Goal: Check status

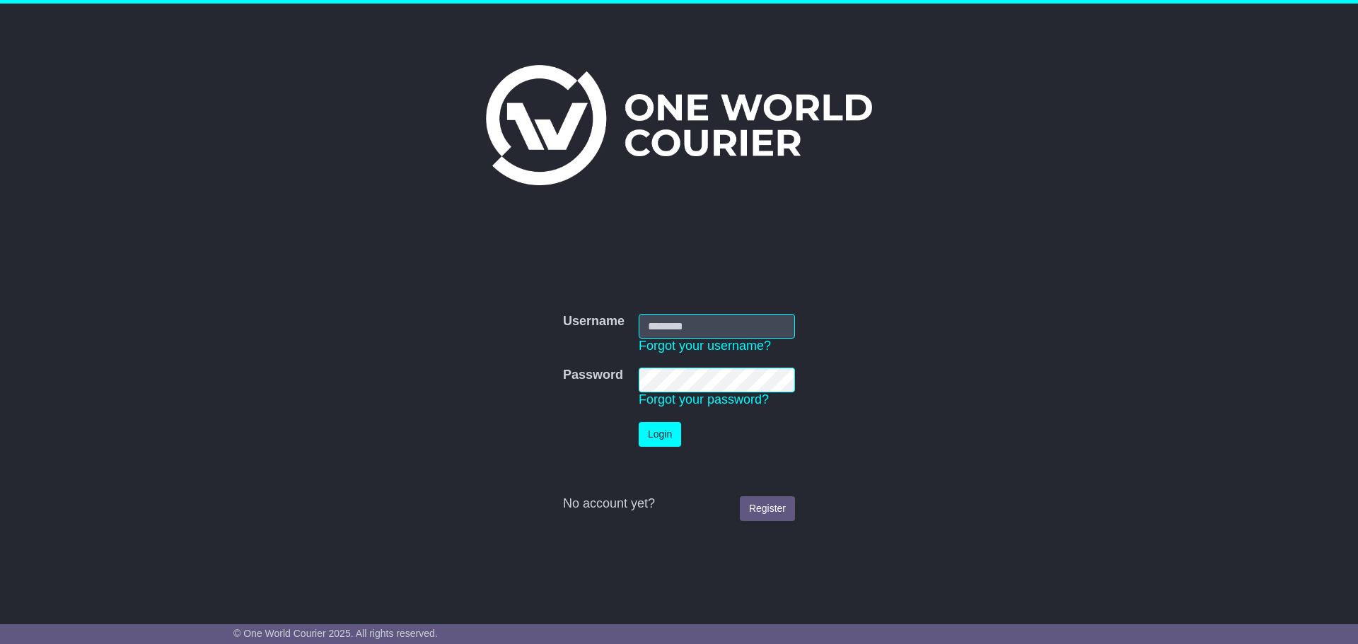
type input "**********"
click at [664, 434] on button "Login" at bounding box center [660, 434] width 42 height 25
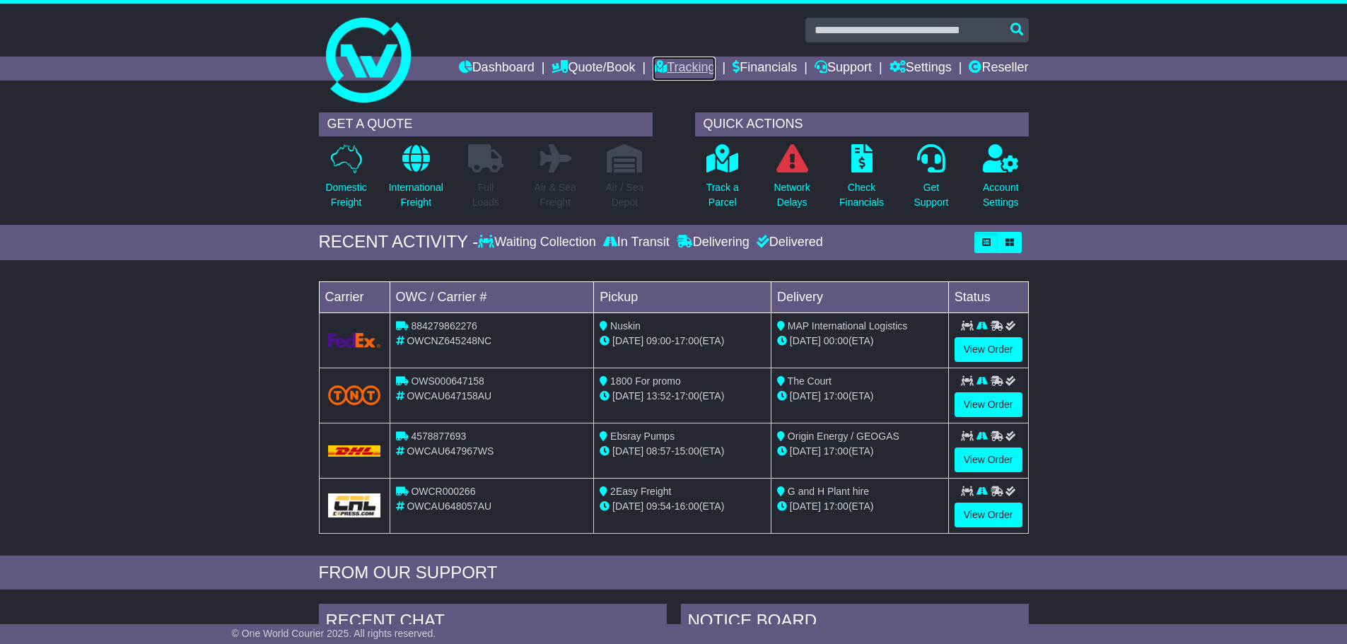
click at [668, 68] on link "Tracking" at bounding box center [684, 69] width 62 height 24
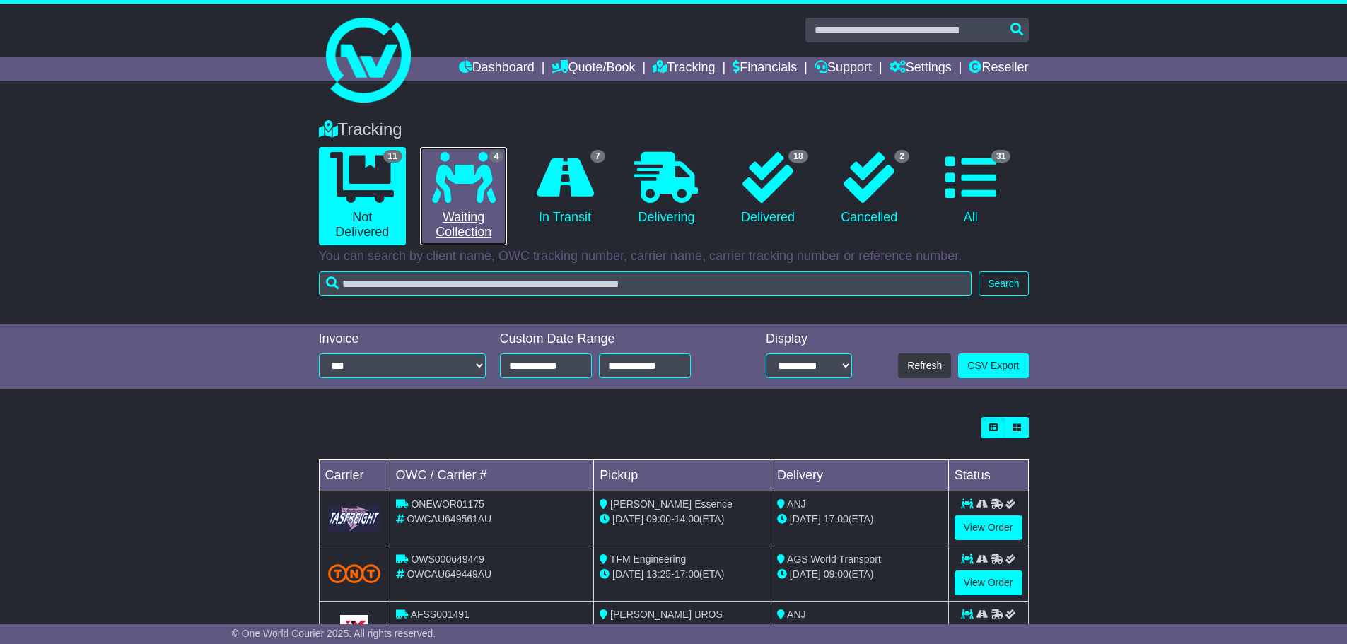
drag, startPoint x: 0, startPoint y: 0, endPoint x: 468, endPoint y: 210, distance: 513.1
click at [468, 210] on link "4 Waiting Collection" at bounding box center [463, 196] width 87 height 98
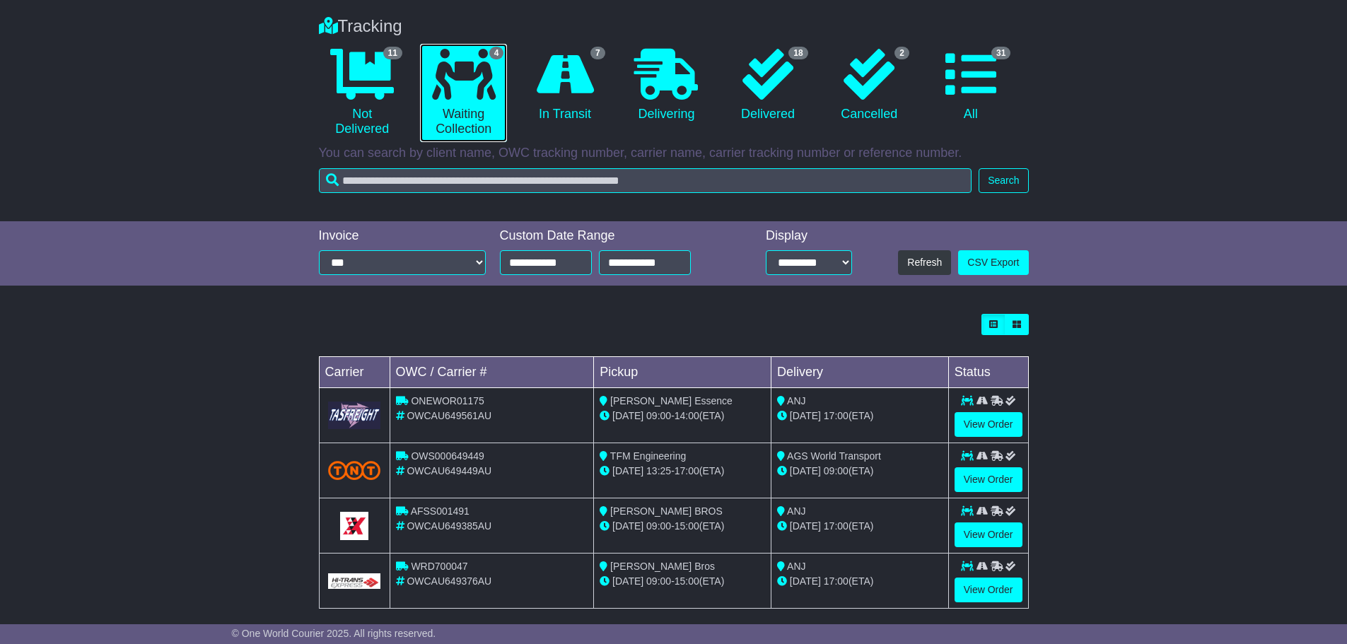
scroll to position [118, 0]
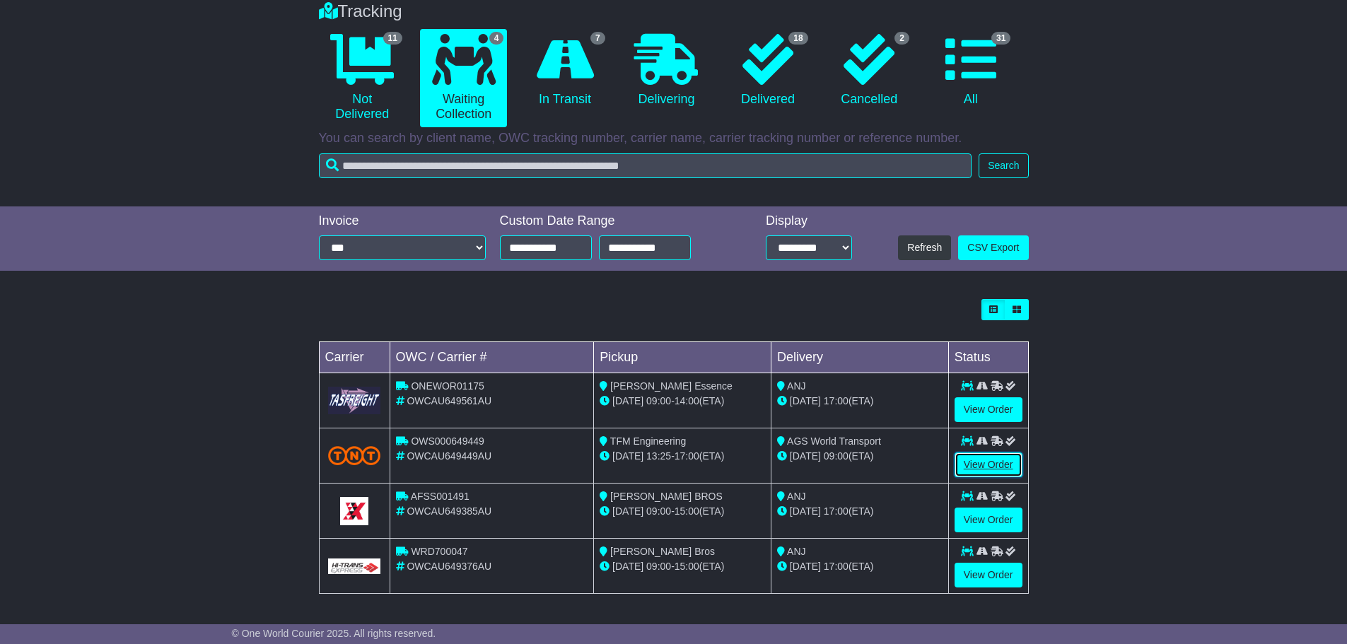
click at [982, 465] on link "View Order" at bounding box center [989, 465] width 68 height 25
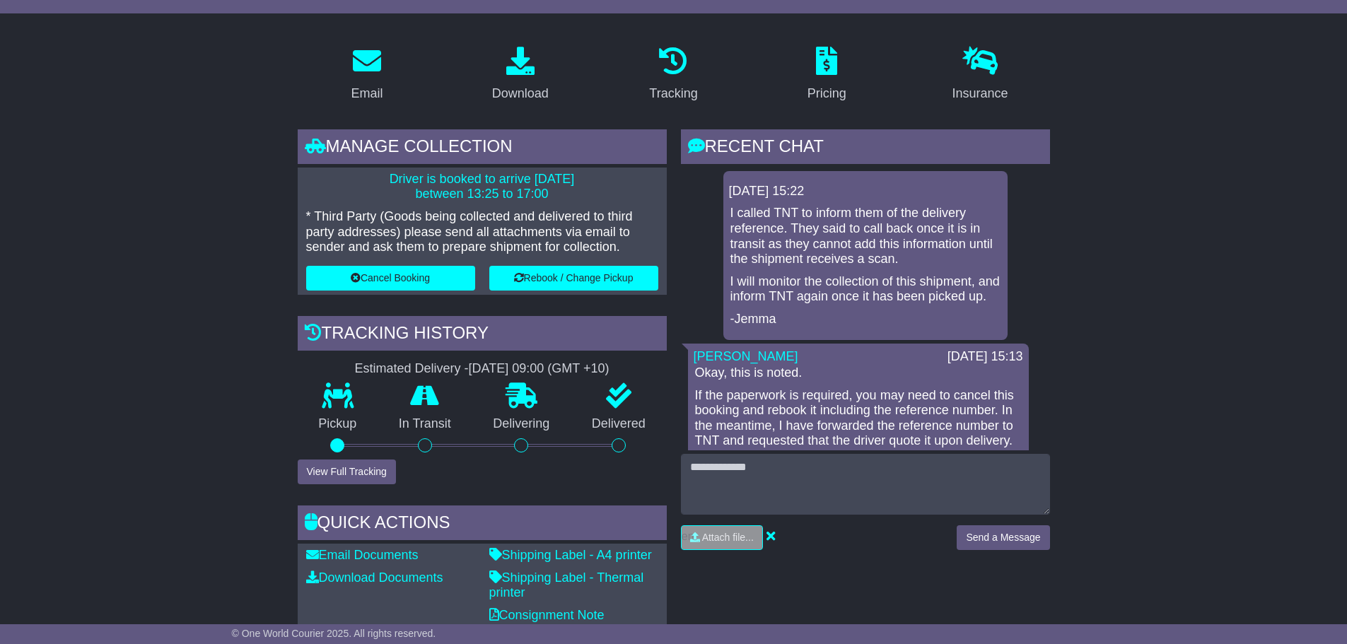
scroll to position [212, 0]
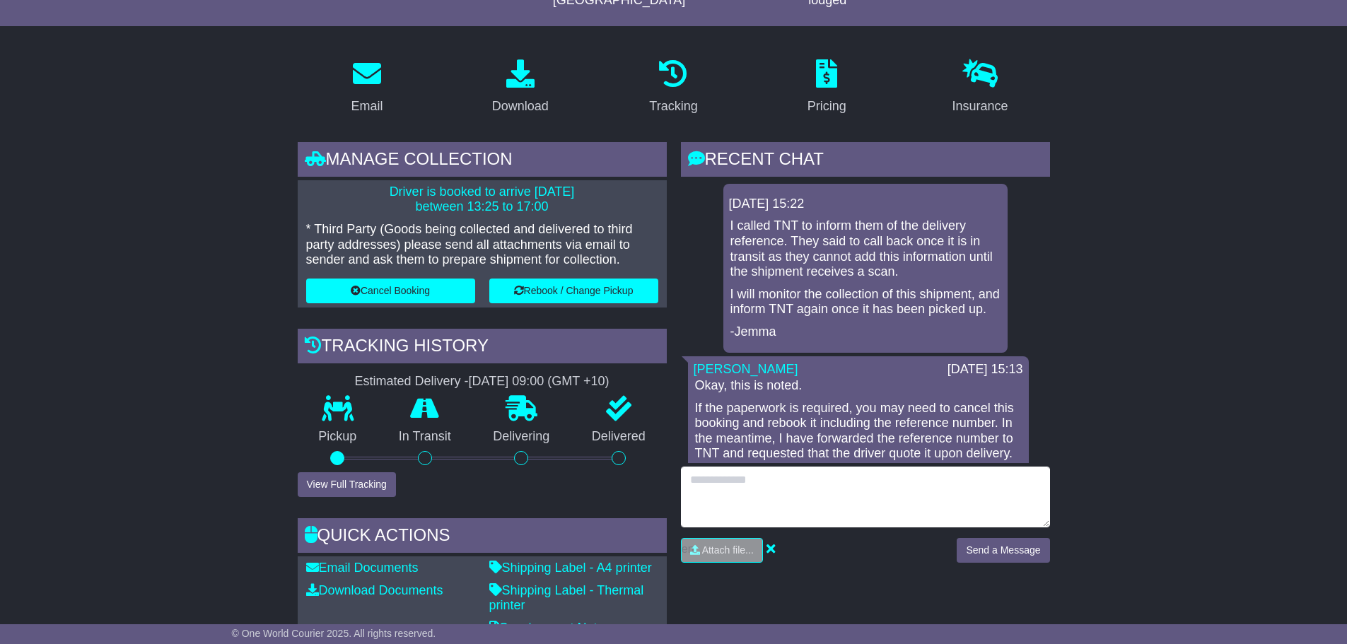
click at [780, 475] on textarea at bounding box center [865, 497] width 369 height 61
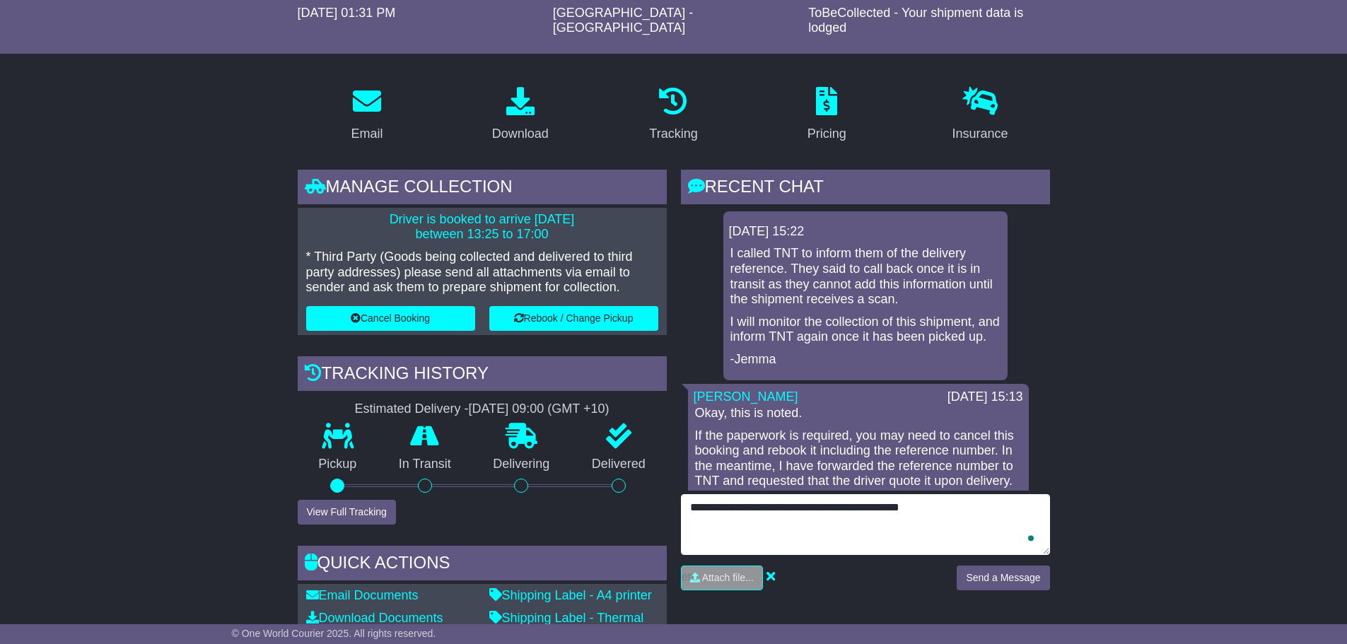
scroll to position [141, 0]
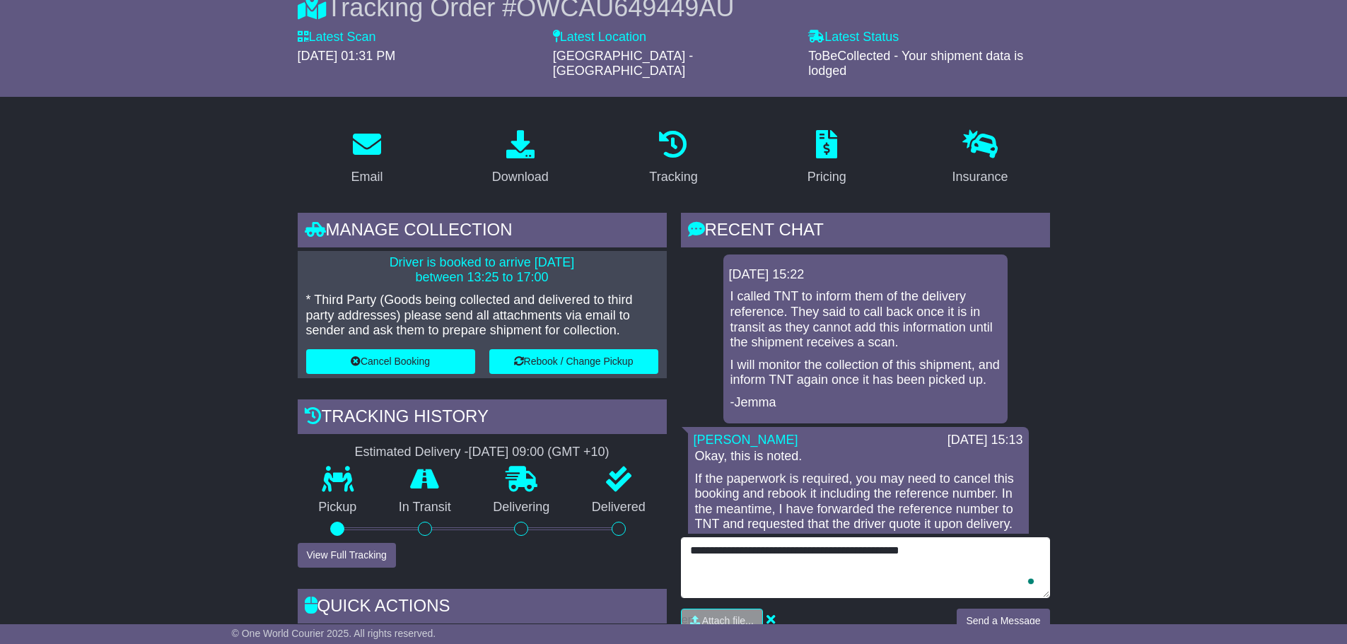
type textarea "**********"
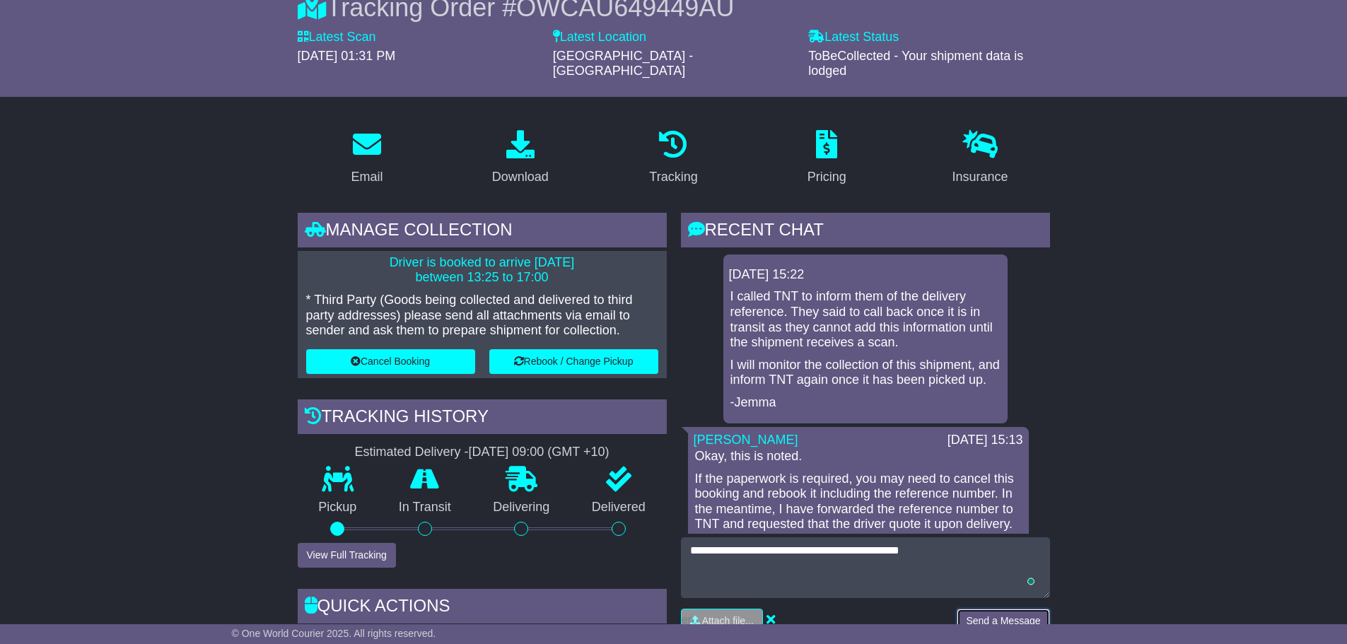
click at [994, 610] on button "Send a Message" at bounding box center [1003, 621] width 93 height 25
